Goal: Task Accomplishment & Management: Use online tool/utility

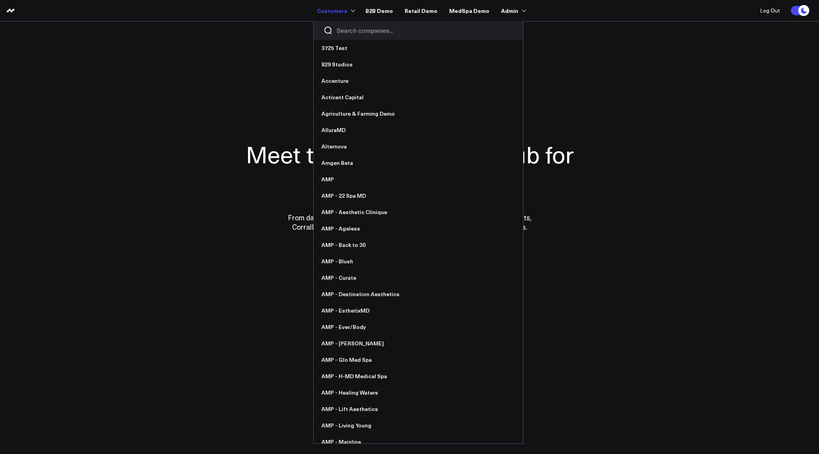
click at [354, 29] on input "Search companies input" at bounding box center [425, 30] width 176 height 9
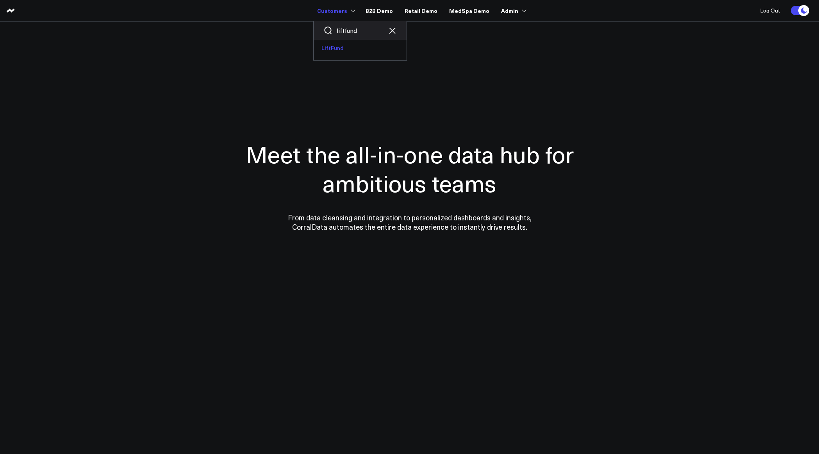
type input "liftfund"
click at [342, 45] on link "LiftFund" at bounding box center [359, 48] width 93 height 16
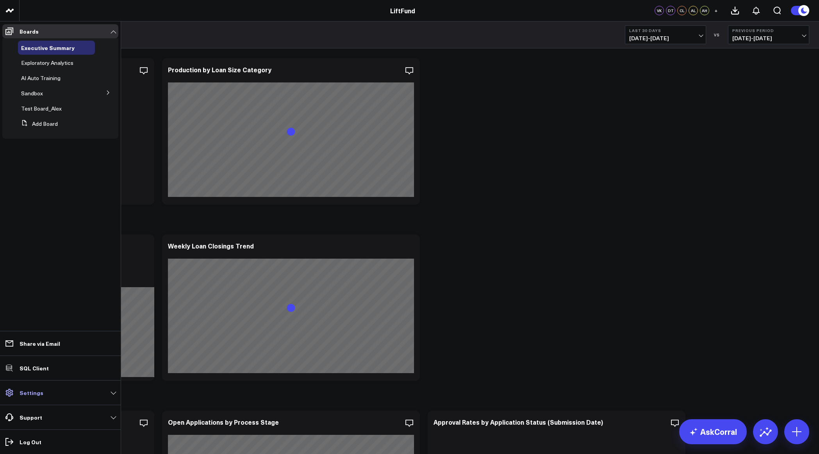
click at [32, 392] on p "Settings" at bounding box center [32, 392] width 24 height 6
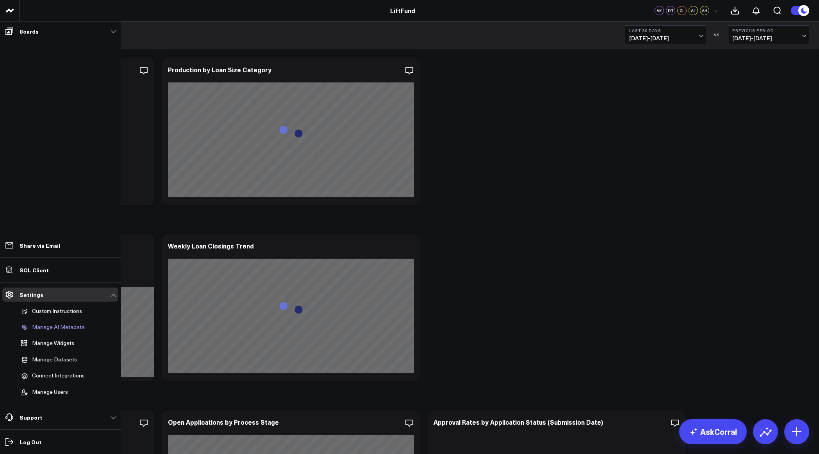
click at [52, 331] on link "Manage AI Metadata" at bounding box center [56, 327] width 77 height 15
